Goal: Check status: Check status

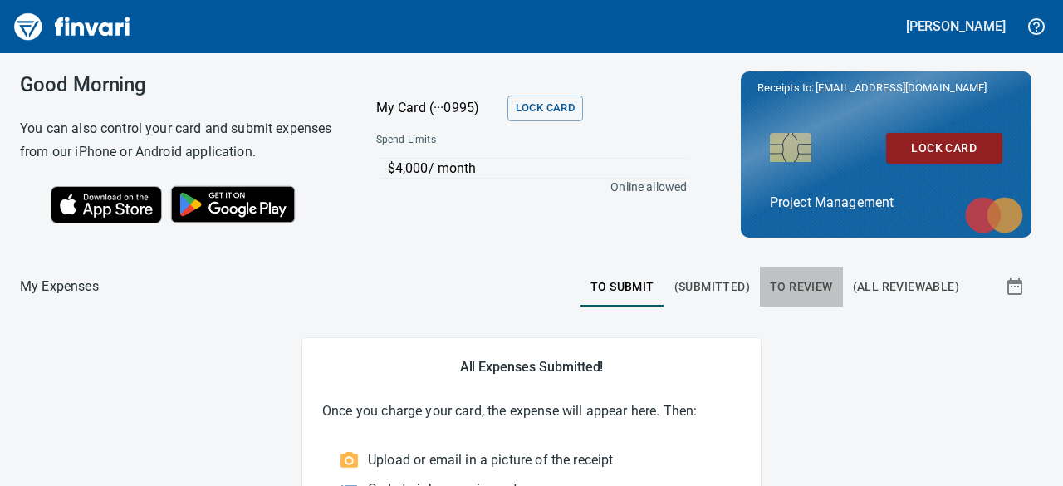
click at [782, 291] on span "To Review" at bounding box center [801, 287] width 63 height 21
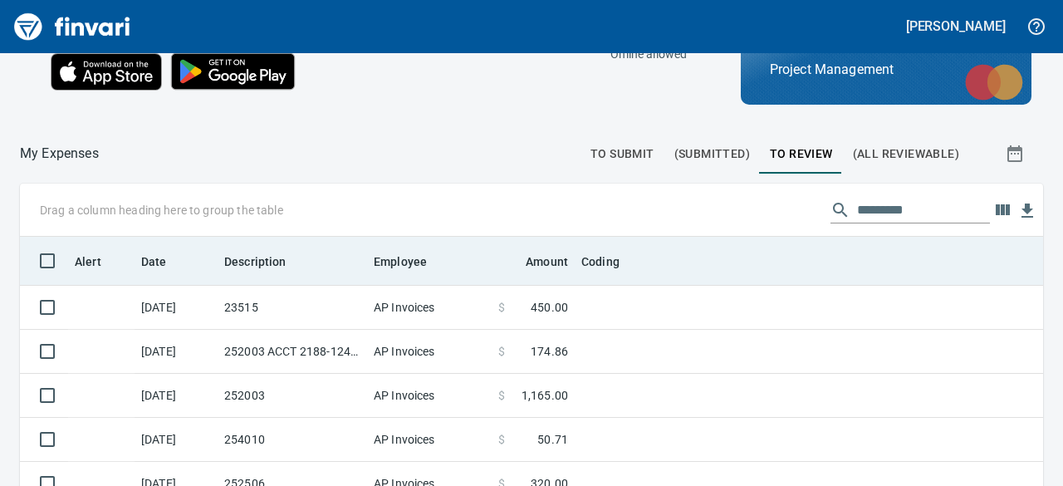
scroll to position [166, 0]
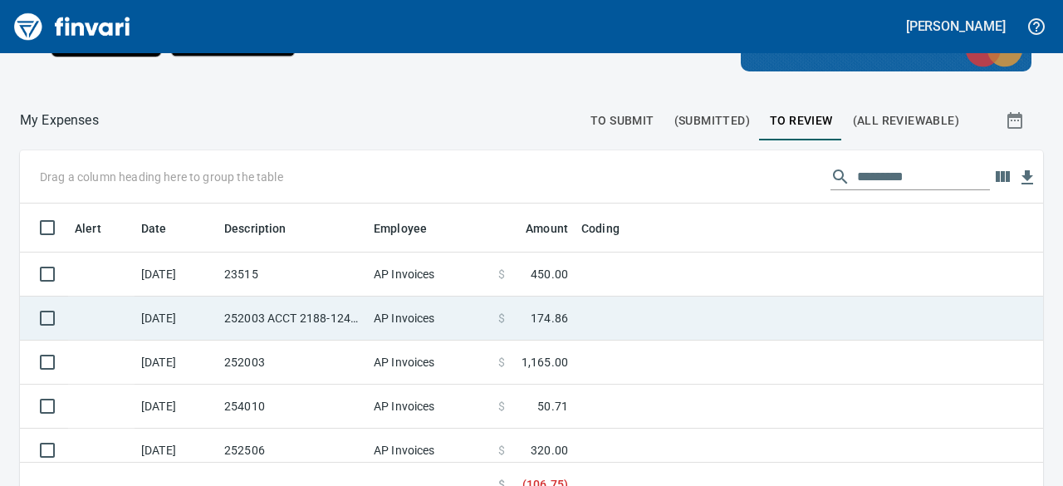
click at [264, 322] on td "252003 ACCT 2188-1242268" at bounding box center [292, 318] width 149 height 44
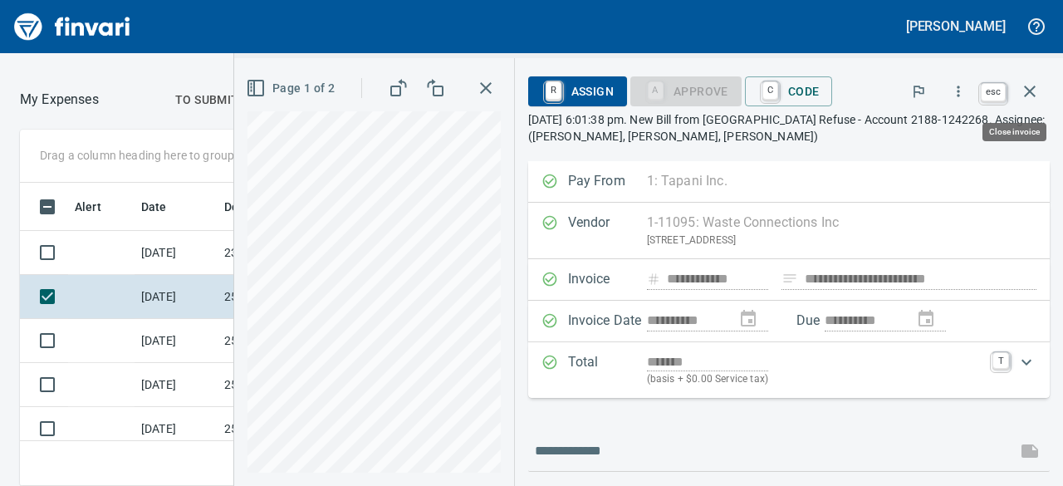
scroll to position [277, 570]
click at [1027, 87] on icon "button" at bounding box center [1030, 91] width 20 height 20
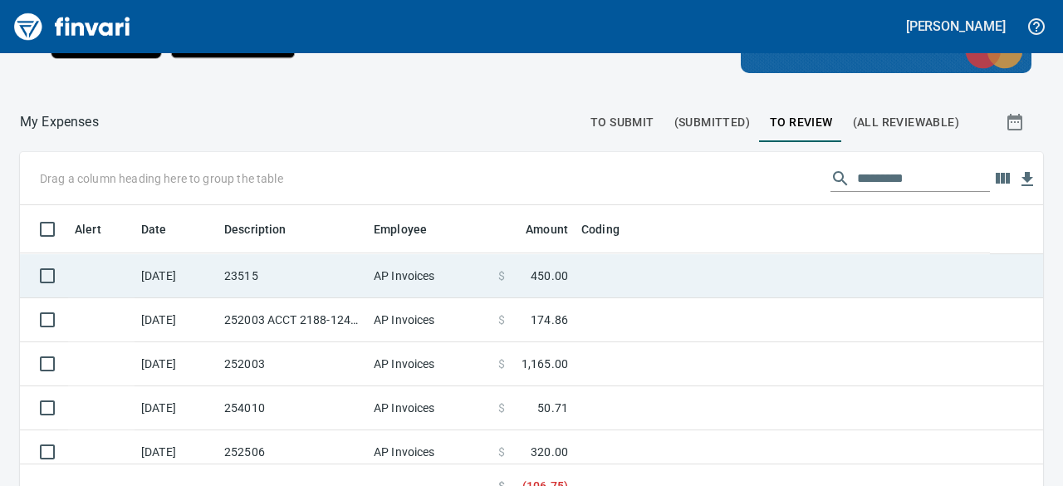
scroll to position [291, 985]
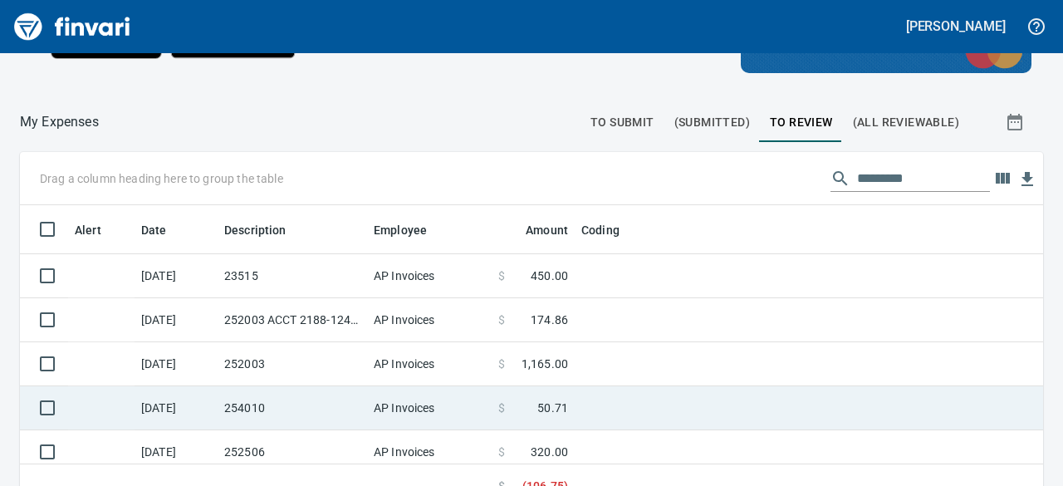
click at [355, 392] on td "254010" at bounding box center [292, 408] width 149 height 44
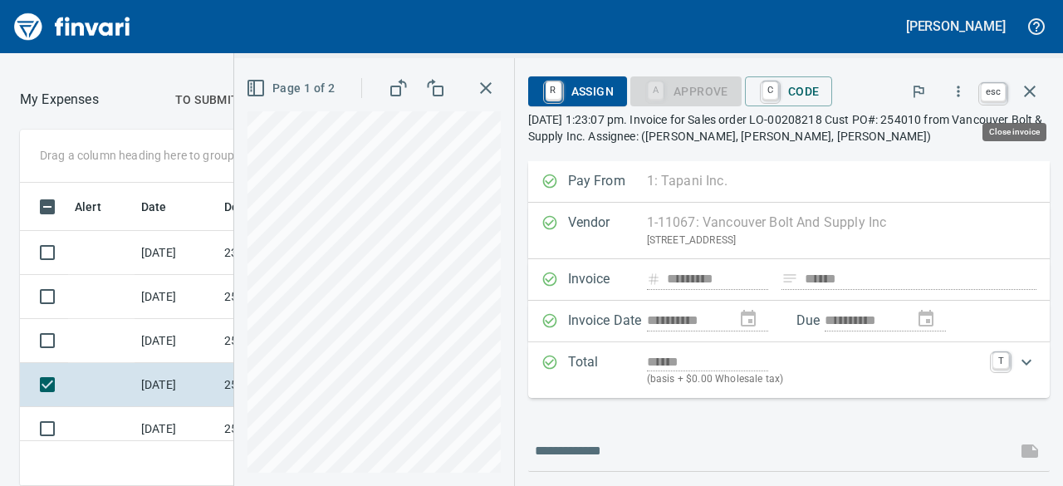
scroll to position [277, 570]
click at [1026, 86] on icon "button" at bounding box center [1030, 91] width 20 height 20
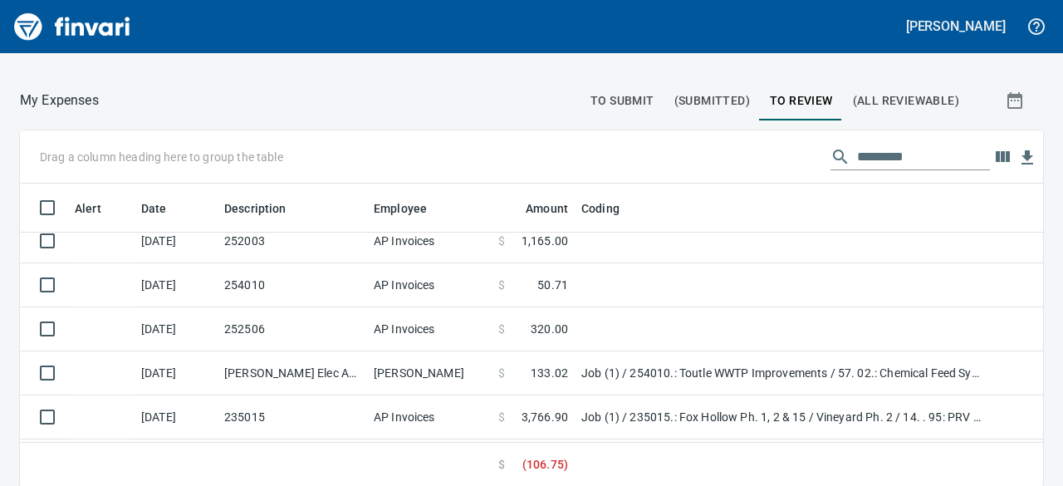
scroll to position [125, 0]
